Goal: Task Accomplishment & Management: Complete application form

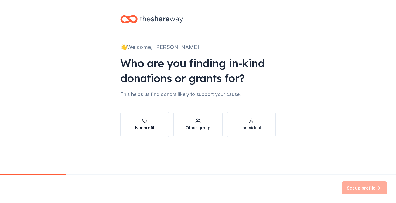
click at [144, 120] on icon "button" at bounding box center [144, 120] width 5 height 5
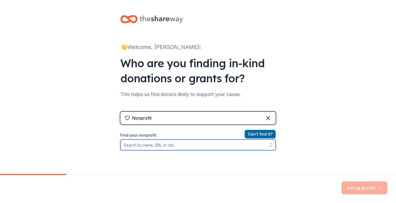
click at [171, 144] on input "Find your nonprofit" at bounding box center [197, 145] width 155 height 11
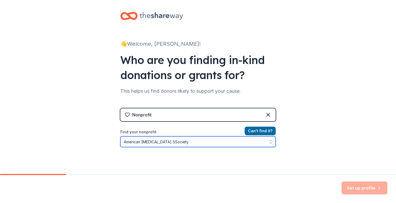
type input "American [MEDICAL_DATA] Society"
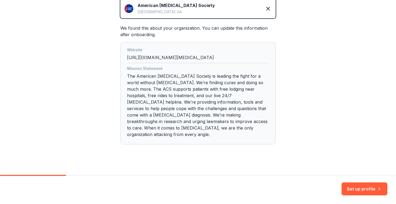
scroll to position [132, 0]
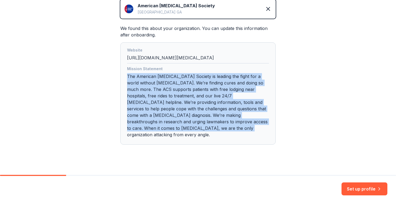
drag, startPoint x: 127, startPoint y: 75, endPoint x: 243, endPoint y: 130, distance: 128.2
copy div "The American [MEDICAL_DATA] Society is leading the fight for a world without [M…"
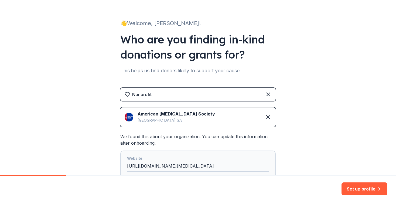
scroll to position [25, 0]
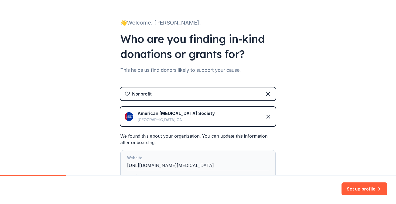
click at [129, 117] on img at bounding box center [128, 116] width 9 height 9
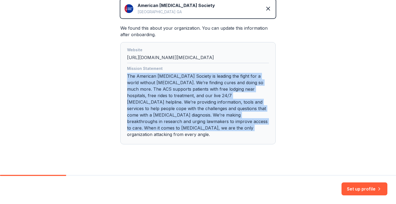
scroll to position [132, 0]
click at [356, 188] on button "Set up profile" at bounding box center [364, 188] width 46 height 13
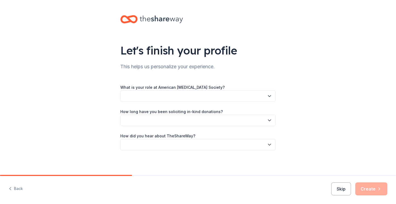
click at [180, 95] on button "button" at bounding box center [197, 95] width 155 height 11
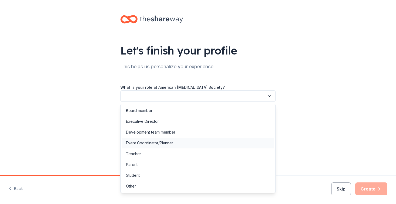
click at [154, 142] on div "Event Coordinator/Planner" at bounding box center [149, 143] width 47 height 6
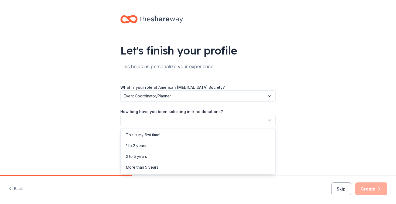
click at [167, 119] on button "button" at bounding box center [197, 120] width 155 height 11
click at [145, 155] on div "2 to 5 years" at bounding box center [136, 156] width 21 height 6
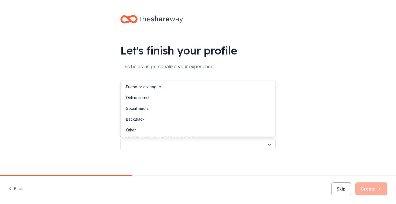
click at [153, 144] on button "button" at bounding box center [197, 144] width 155 height 11
click at [132, 129] on div "Other" at bounding box center [131, 130] width 10 height 6
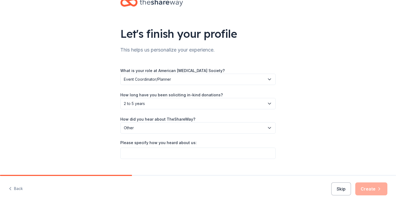
scroll to position [18, 0]
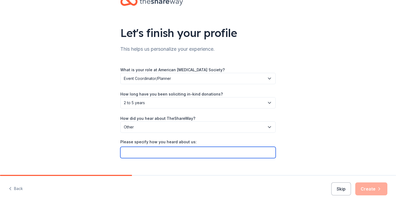
click at [143, 150] on input "Please specify how you heard about us:" at bounding box center [197, 152] width 155 height 11
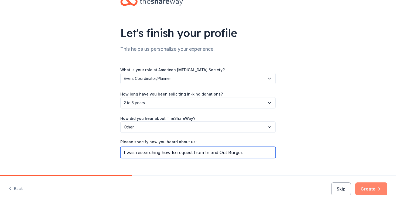
type input "I was researching how to request from In and Out Burger."
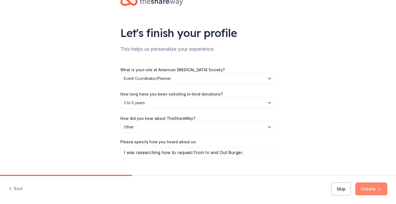
click at [368, 188] on button "Create" at bounding box center [371, 188] width 32 height 13
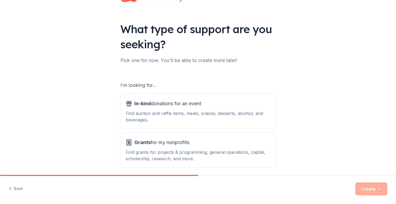
scroll to position [25, 0]
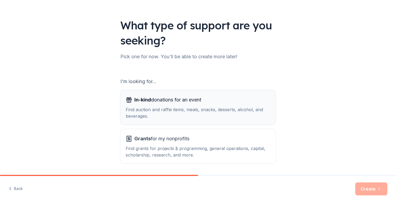
click at [159, 110] on div "Find auction and raffle items, meals, snacks, desserts, alcohol, and beverages." at bounding box center [198, 112] width 144 height 13
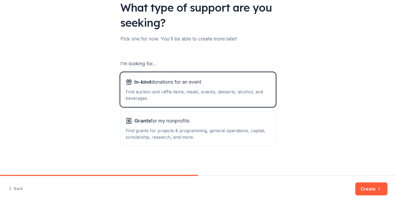
scroll to position [43, 0]
click at [369, 188] on button "Create" at bounding box center [371, 188] width 32 height 13
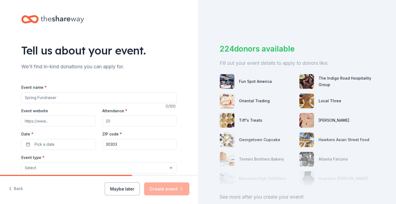
click at [171, 97] on input "Event name *" at bounding box center [98, 97] width 155 height 11
click at [155, 97] on input "Event name *" at bounding box center [98, 97] width 155 height 11
type input "n"
type input "Annual fundraiser for American [MEDICAL_DATA] Society. (Relay for Life)"
click at [76, 121] on input "Event website" at bounding box center [58, 120] width 74 height 11
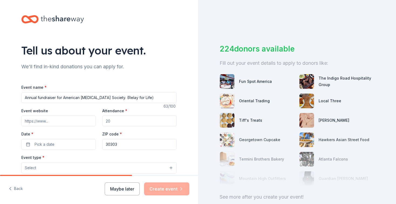
click at [120, 121] on input "Attendance *" at bounding box center [139, 120] width 74 height 11
drag, startPoint x: 120, startPoint y: 121, endPoint x: 102, endPoint y: 119, distance: 17.9
click at [102, 119] on input "Attendance *" at bounding box center [139, 120] width 74 height 11
drag, startPoint x: 112, startPoint y: 119, endPoint x: 103, endPoint y: 119, distance: 8.6
click at [103, 119] on input "Attendance *" at bounding box center [139, 120] width 74 height 11
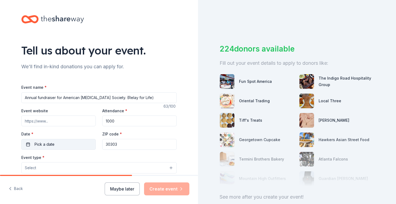
type input "1000"
click at [68, 140] on button "Pick a date" at bounding box center [58, 144] width 74 height 11
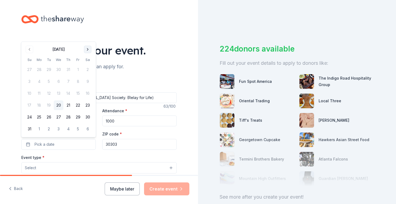
click at [87, 48] on button "Go to next month" at bounding box center [88, 50] width 8 height 8
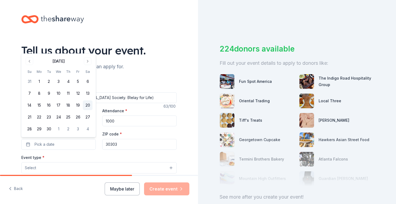
click at [89, 104] on button "20" at bounding box center [88, 105] width 10 height 10
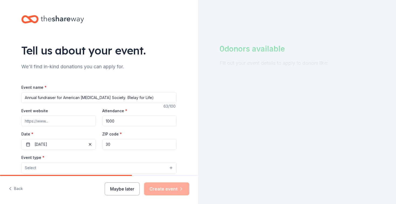
type input "3"
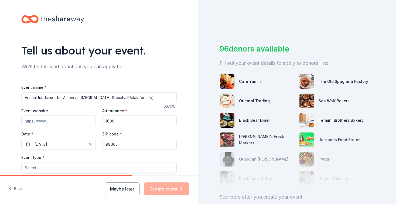
type input "98665"
click at [72, 163] on button "Select" at bounding box center [98, 167] width 155 height 11
click at [171, 166] on button "Select" at bounding box center [98, 167] width 155 height 11
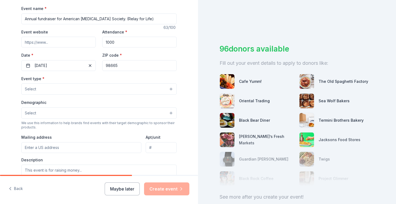
scroll to position [84, 0]
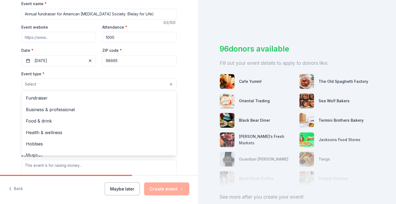
click at [91, 84] on button "Select" at bounding box center [98, 83] width 155 height 11
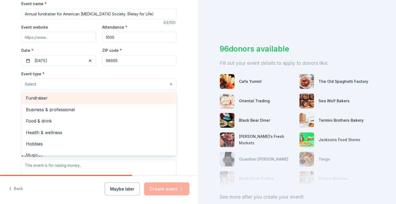
scroll to position [0, 0]
click at [42, 97] on span "Fundraiser" at bounding box center [99, 97] width 146 height 7
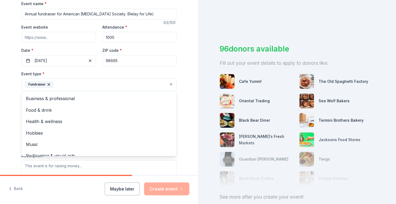
click at [189, 159] on div "Tell us about your event. We'll find in-kind donations you can apply for. Event…" at bounding box center [99, 95] width 198 height 359
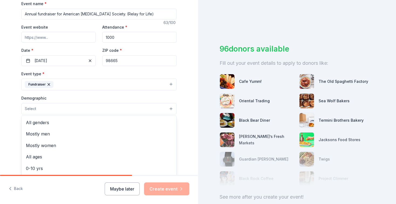
click at [170, 105] on button "Select" at bounding box center [98, 108] width 155 height 11
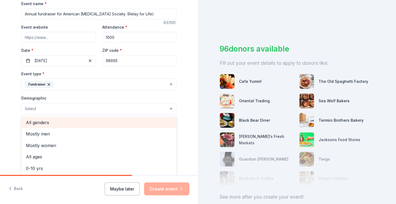
click at [40, 121] on span "All genders" at bounding box center [99, 122] width 146 height 7
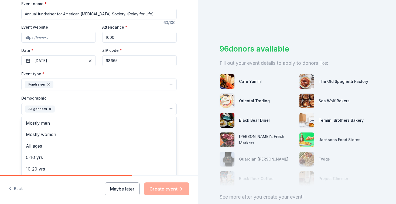
click at [186, 142] on div "Tell us about your event. We'll find in-kind donations you can apply for. Event…" at bounding box center [99, 96] width 198 height 360
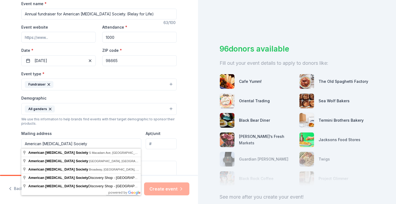
type input "American [MEDICAL_DATA] Society"
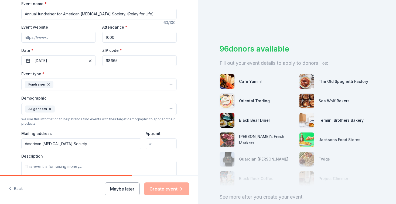
drag, startPoint x: 118, startPoint y: 59, endPoint x: 103, endPoint y: 60, distance: 14.4
click at [103, 60] on input "98665" at bounding box center [139, 60] width 74 height 11
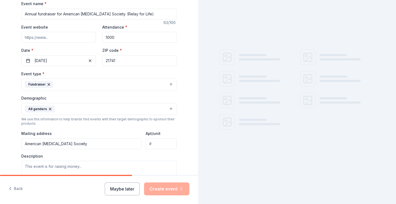
type input "21741"
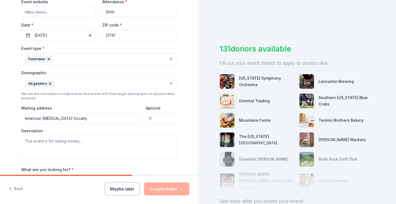
scroll to position [112, 0]
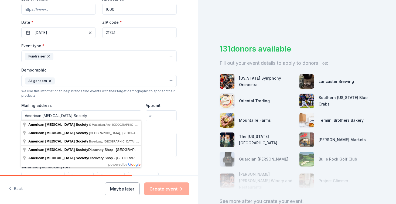
click at [86, 117] on input "American [MEDICAL_DATA] Society" at bounding box center [81, 115] width 120 height 11
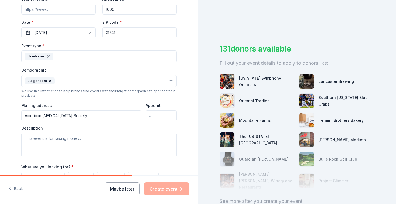
click at [104, 100] on div "Event type * Fundraiser Demographic All genders We use this information to help…" at bounding box center [98, 99] width 155 height 115
click at [76, 115] on input "American [MEDICAL_DATA] Society" at bounding box center [81, 115] width 120 height 11
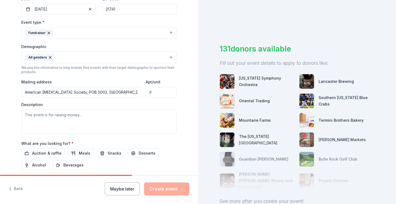
scroll to position [139, 0]
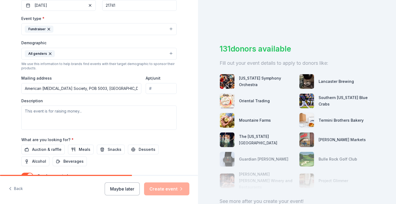
type input "American [MEDICAL_DATA] Society, POB 5003, [GEOGRAPHIC_DATA], [GEOGRAPHIC_DATA]"
click at [35, 109] on textarea at bounding box center [98, 117] width 155 height 24
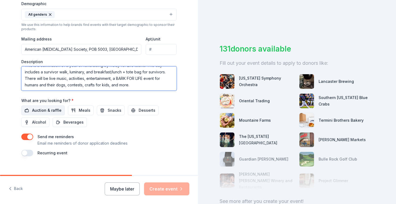
scroll to position [178, 0]
type textarea "This is a culmination of a year of fundraising by Relay for Life teams. The day…"
click at [57, 108] on span "Auction & raffle" at bounding box center [46, 110] width 29 height 6
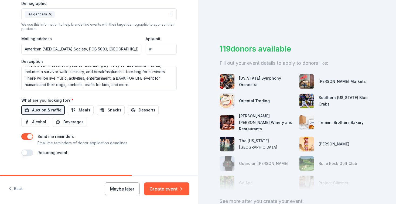
click at [25, 150] on button "button" at bounding box center [27, 152] width 12 height 6
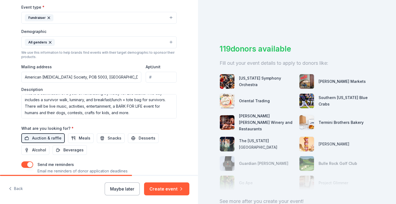
scroll to position [147, 0]
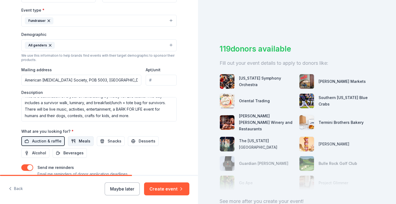
click at [85, 141] on span "Meals" at bounding box center [85, 141] width 12 height 6
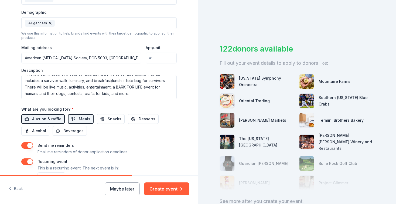
scroll to position [173, 0]
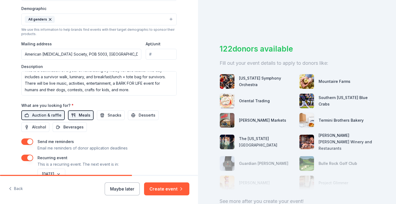
click at [81, 113] on span "Meals" at bounding box center [85, 115] width 12 height 6
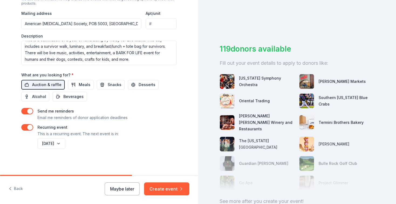
scroll to position [203, 0]
click at [161, 189] on button "Create event" at bounding box center [166, 188] width 45 height 13
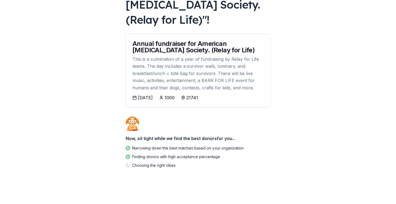
scroll to position [67, 0]
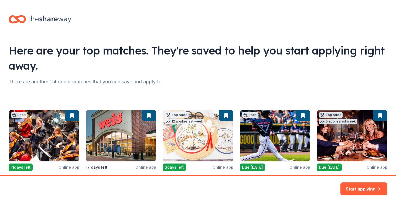
click at [54, 19] on icon at bounding box center [49, 20] width 43 height 8
click at [354, 185] on button "Start applying" at bounding box center [363, 185] width 47 height 13
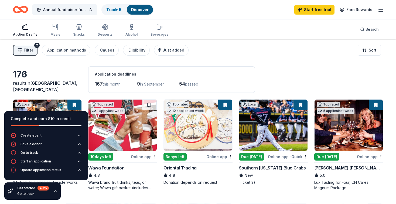
click at [215, 50] on div "Filter 2 Application methods Causes Eligibility Just added Sort" at bounding box center [198, 50] width 396 height 22
click at [90, 10] on button "Annual fundraiser for American [MEDICAL_DATA] Society. (Relay for Life)" at bounding box center [64, 9] width 65 height 11
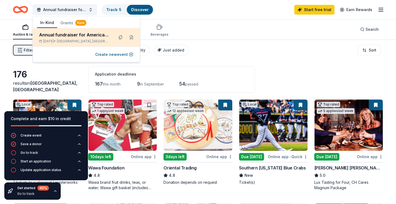
click at [88, 37] on div "Annual fundraiser for American [MEDICAL_DATA] Society. (Relay for Life)" at bounding box center [74, 35] width 71 height 6
click at [89, 33] on div "Annual fundraiser for American [MEDICAL_DATA] Society. (Relay for Life)" at bounding box center [74, 35] width 71 height 6
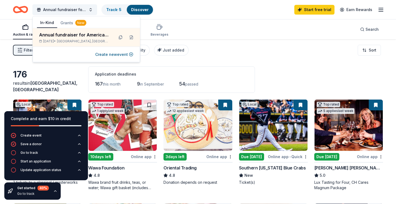
click at [194, 9] on div "Annual fundraiser for American [MEDICAL_DATA] Society. (Relay for Life) Track ·…" at bounding box center [198, 9] width 370 height 13
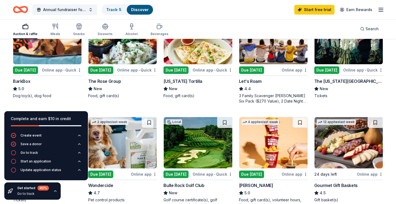
scroll to position [195, 0]
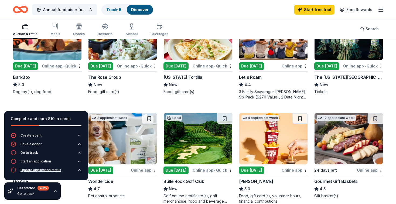
click at [54, 169] on div "Update application status" at bounding box center [40, 170] width 41 height 4
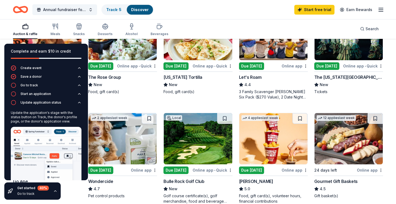
click at [77, 187] on div "Complete and earn $10 in credit Create event Save a donor Go to track Start an …" at bounding box center [46, 121] width 92 height 164
click at [62, 70] on button "Create event" at bounding box center [46, 69] width 71 height 9
